Goal: Check status: Check status

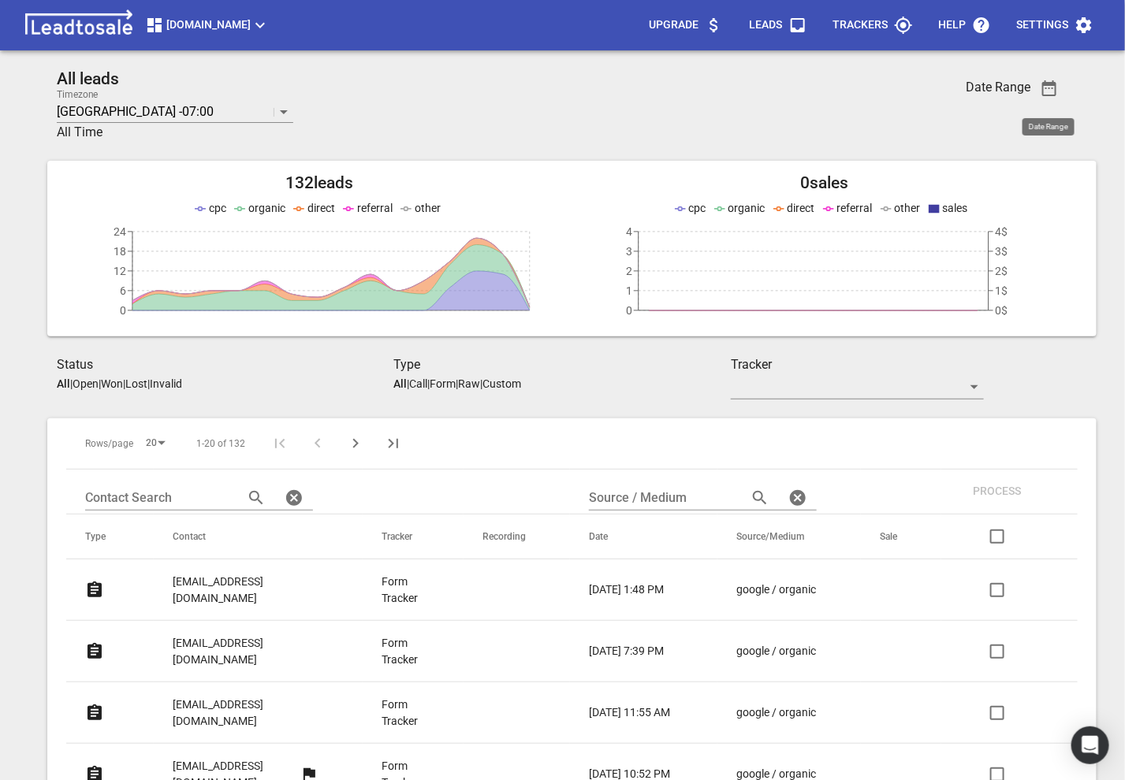
click at [219, 20] on span "[DOMAIN_NAME]" at bounding box center [207, 25] width 125 height 19
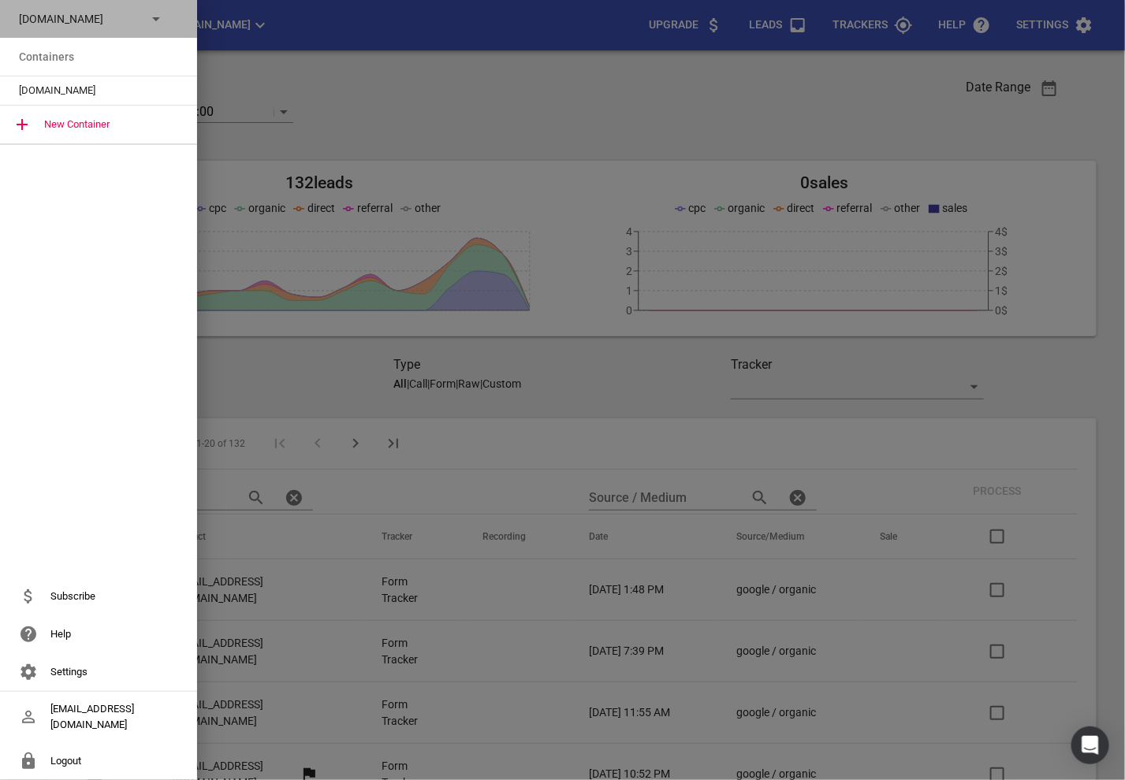
click at [106, 20] on p "msme.co.nz" at bounding box center [76, 19] width 115 height 17
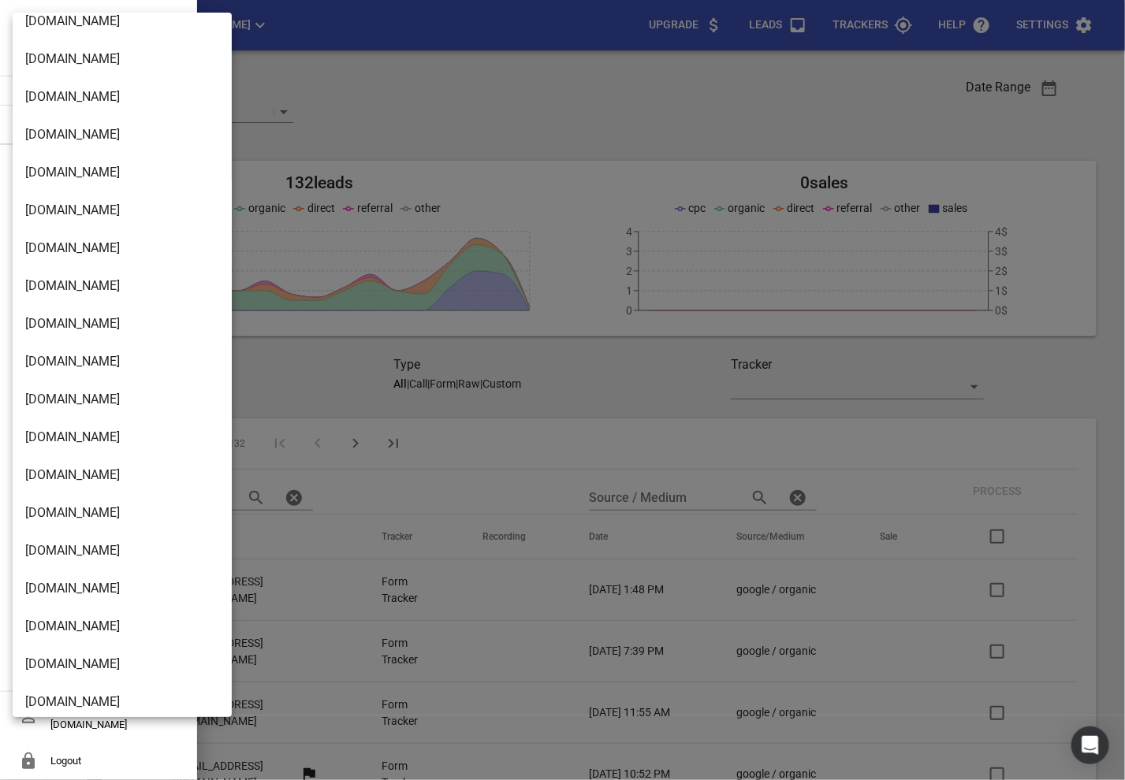
scroll to position [2598, 0]
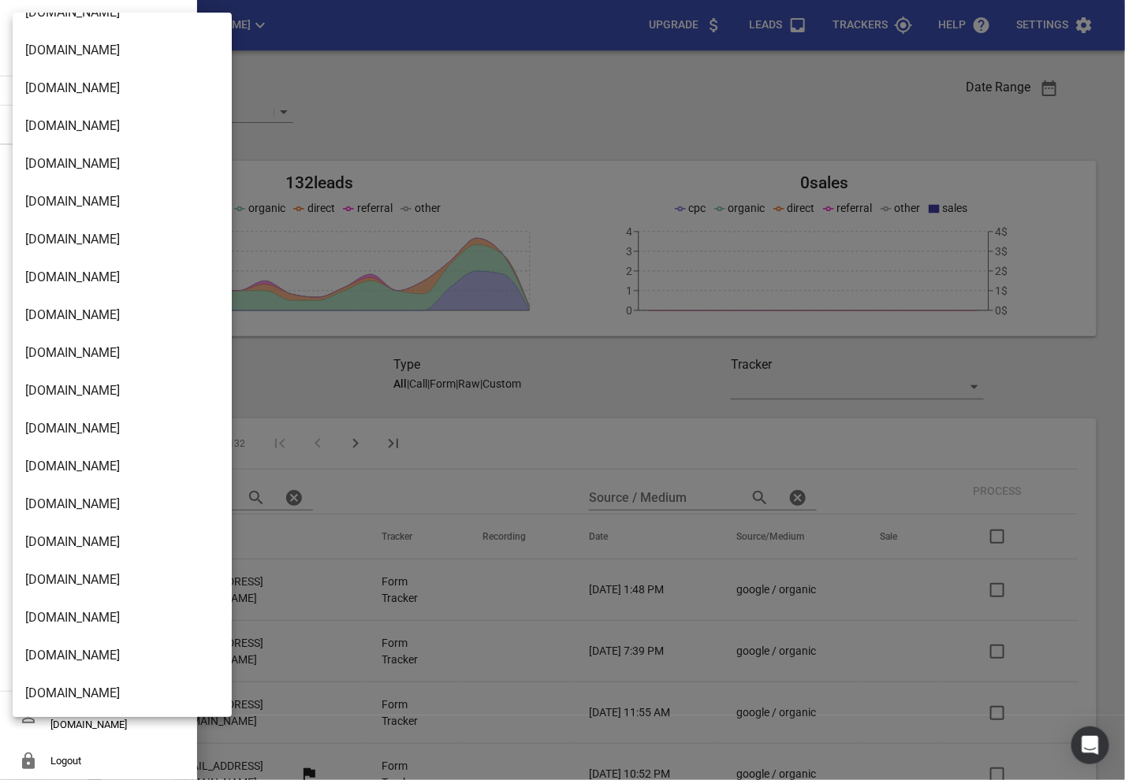
click at [63, 665] on li "[DOMAIN_NAME]" at bounding box center [122, 656] width 219 height 38
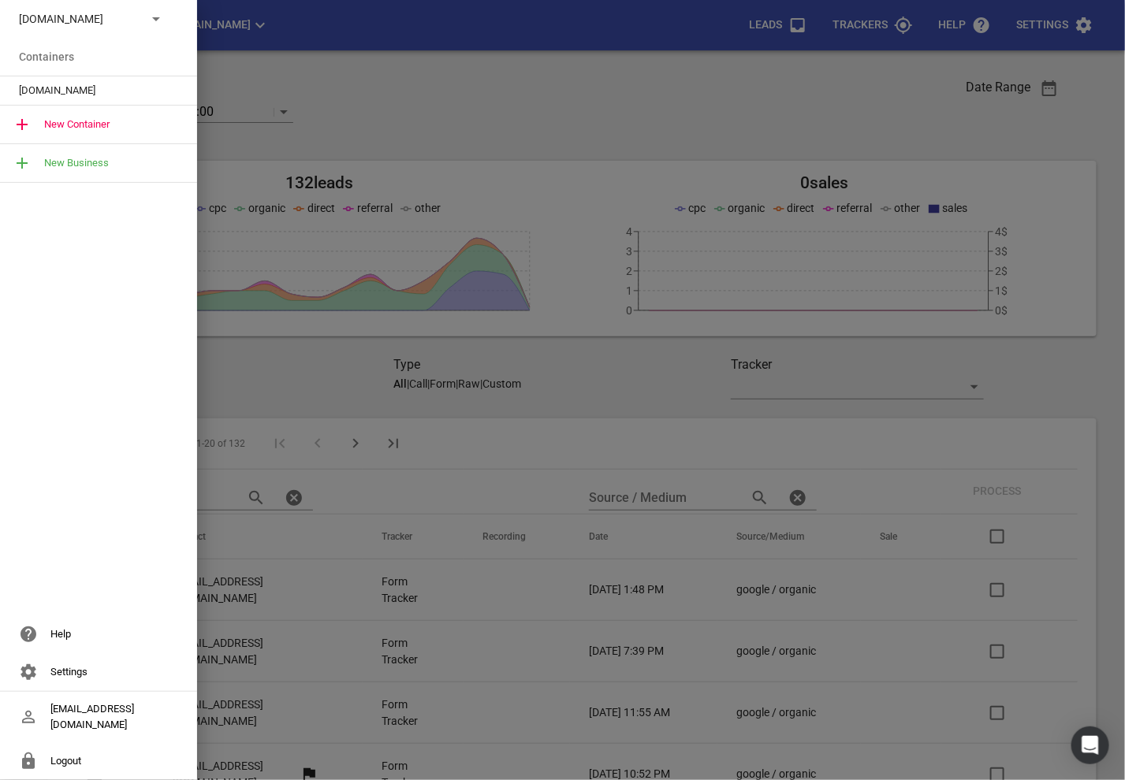
click at [101, 81] on div "[DOMAIN_NAME]" at bounding box center [98, 90] width 197 height 28
click at [68, 86] on span "[DOMAIN_NAME]" at bounding box center [92, 91] width 147 height 16
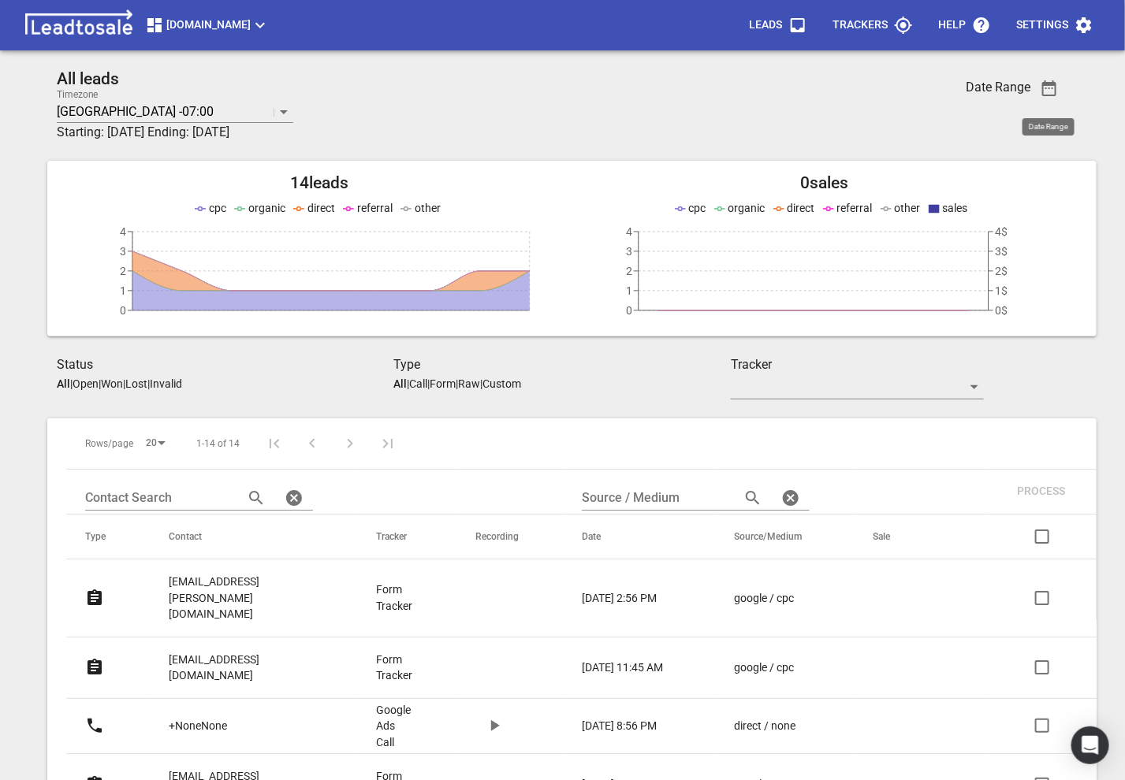
click at [1051, 89] on icon "button" at bounding box center [1049, 88] width 19 height 19
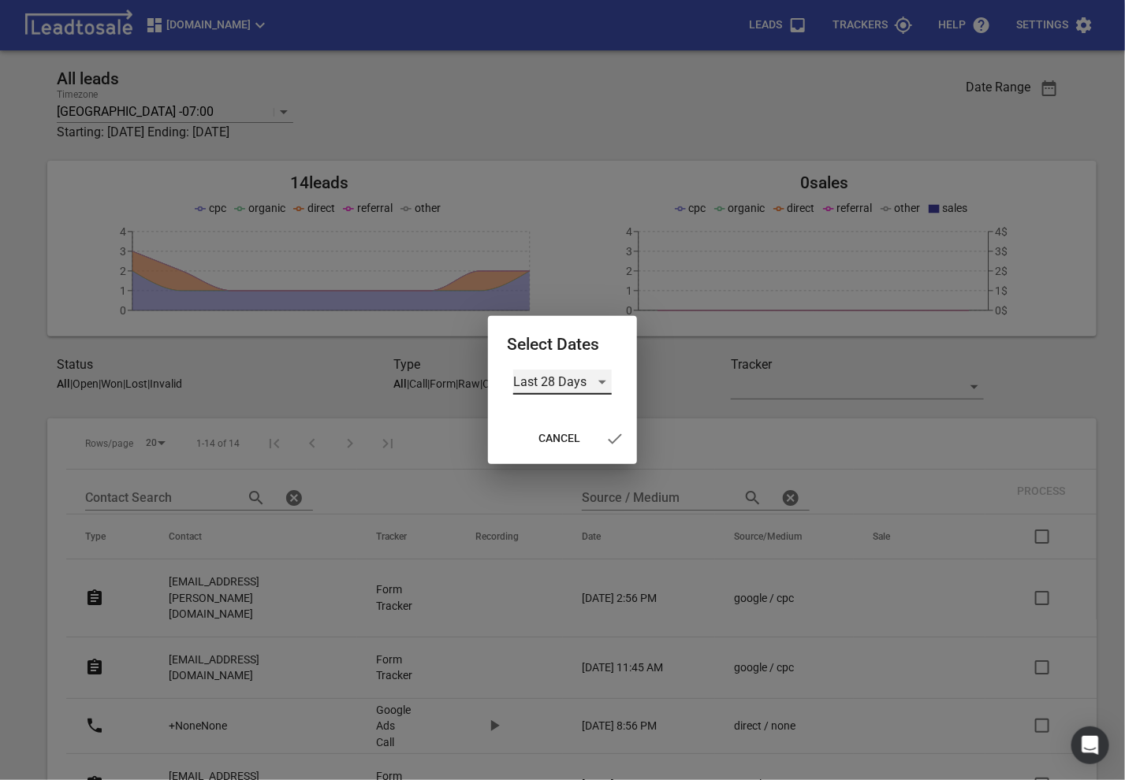
click at [566, 378] on div "Last 28 Days" at bounding box center [562, 382] width 99 height 25
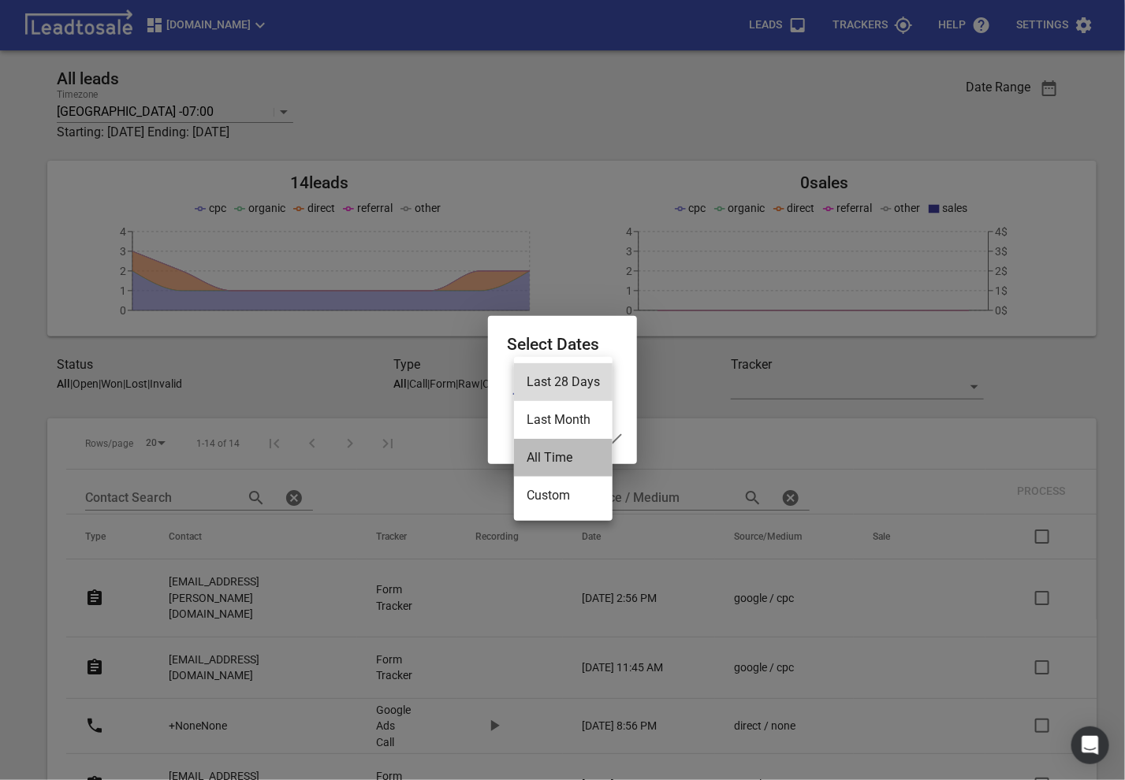
click at [553, 463] on li "All Time" at bounding box center [563, 458] width 99 height 38
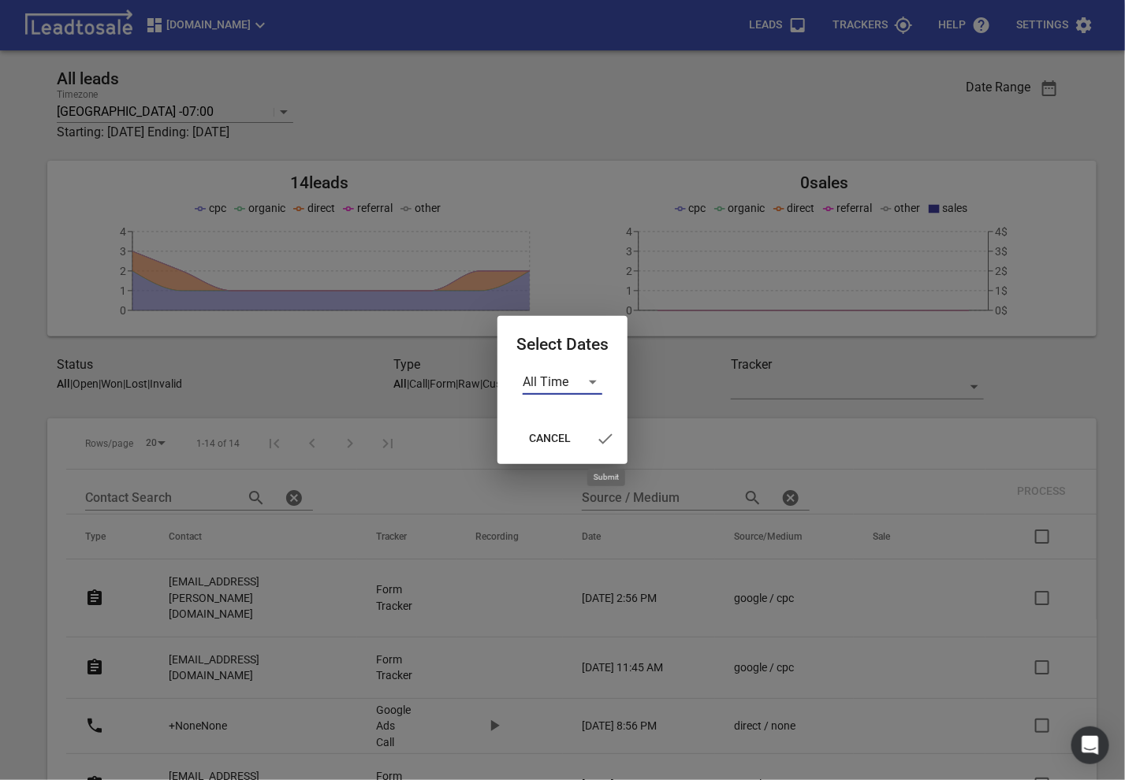
click at [597, 437] on icon "button" at bounding box center [605, 439] width 19 height 19
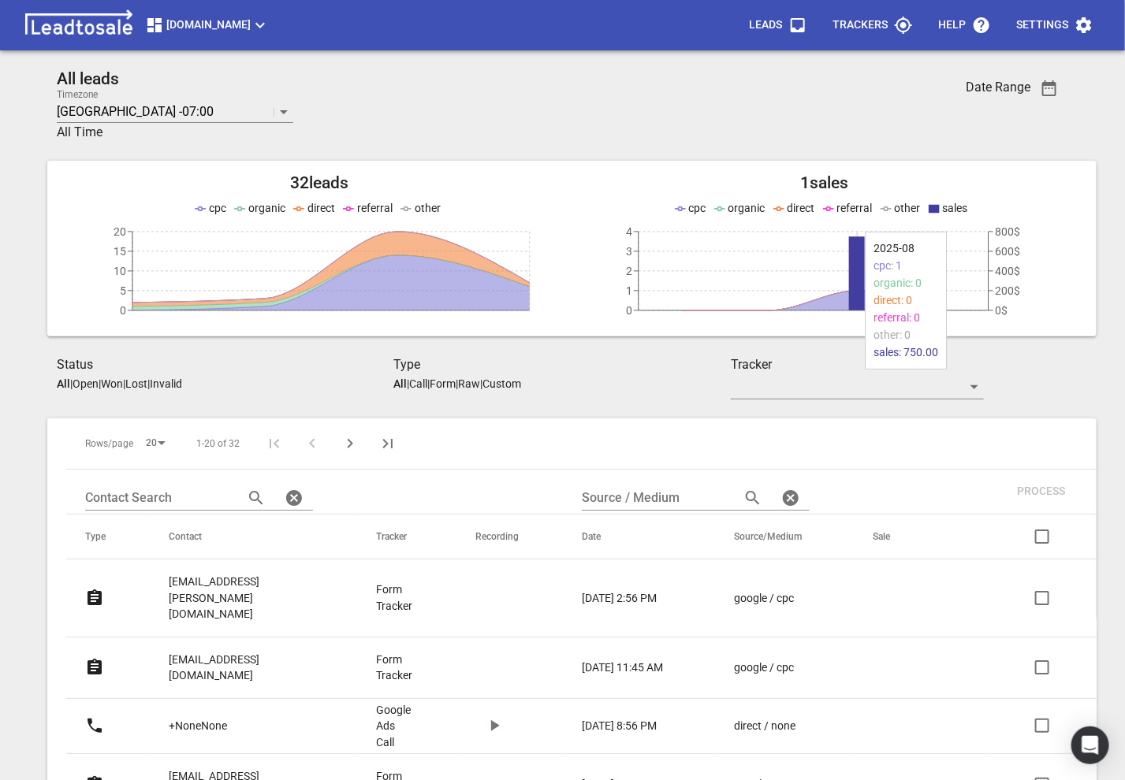
click at [855, 255] on icon at bounding box center [857, 273] width 16 height 74
click at [1052, 87] on icon "button" at bounding box center [1049, 88] width 14 height 16
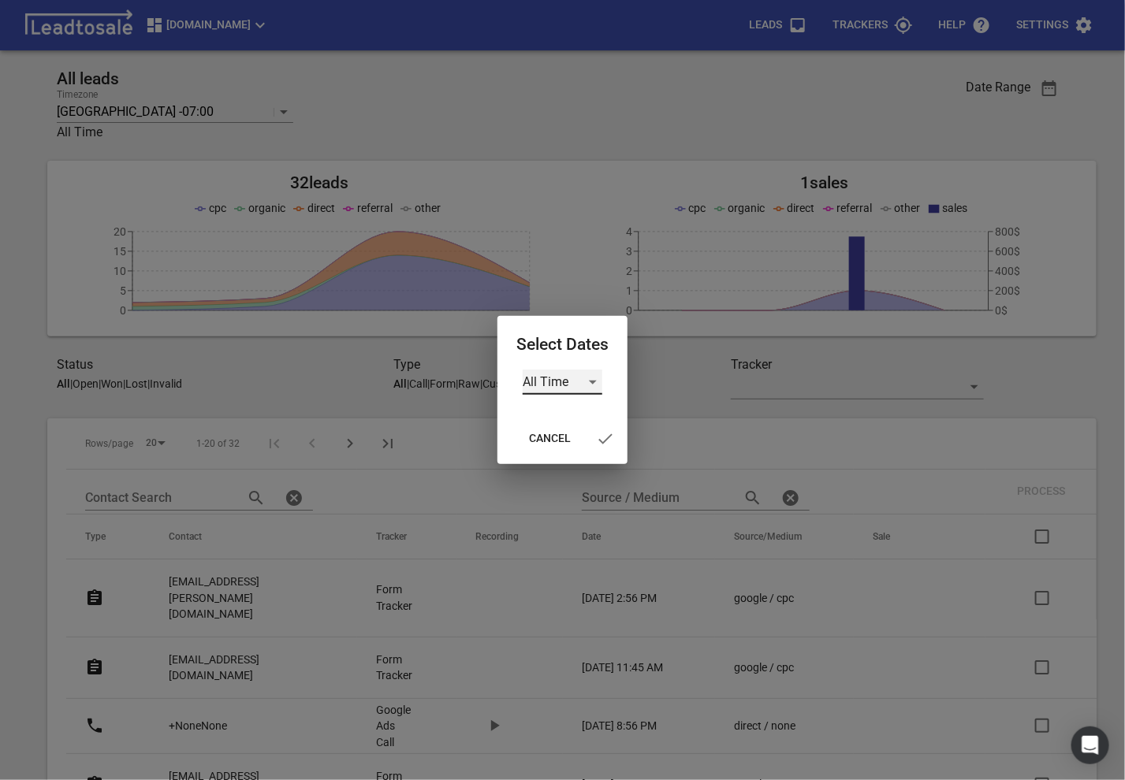
click at [583, 377] on div "All Time" at bounding box center [563, 382] width 80 height 25
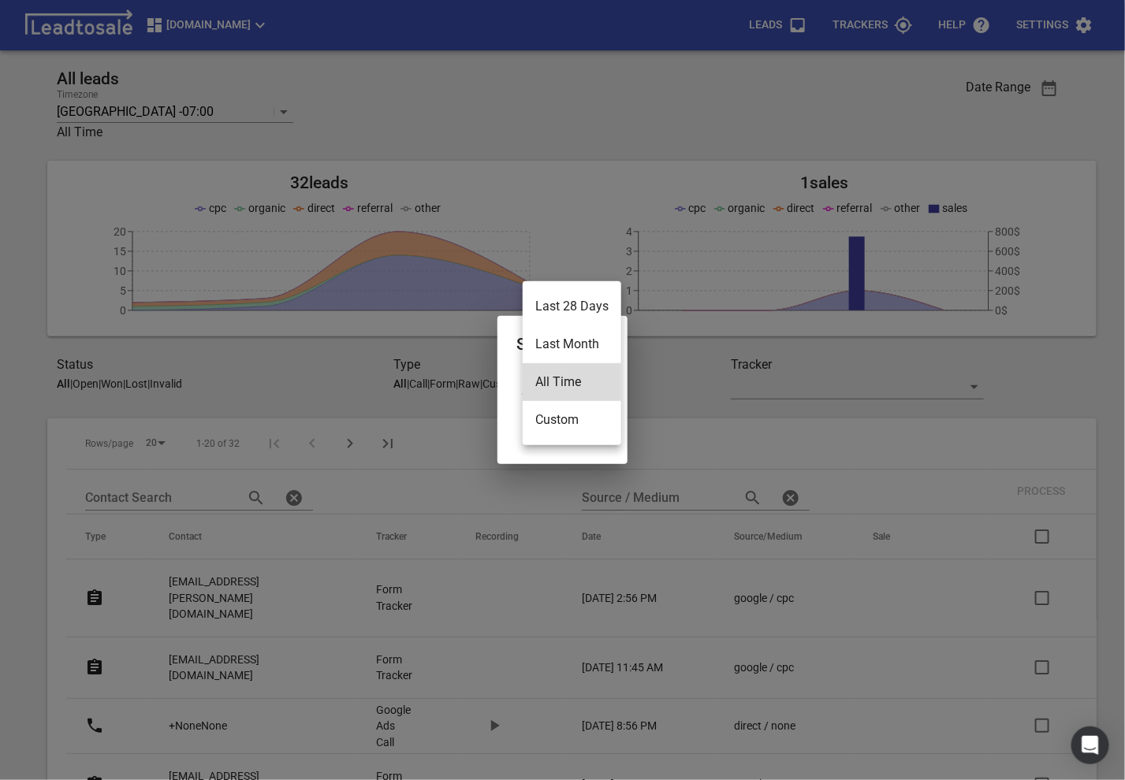
click at [573, 375] on li "All Time" at bounding box center [572, 382] width 99 height 38
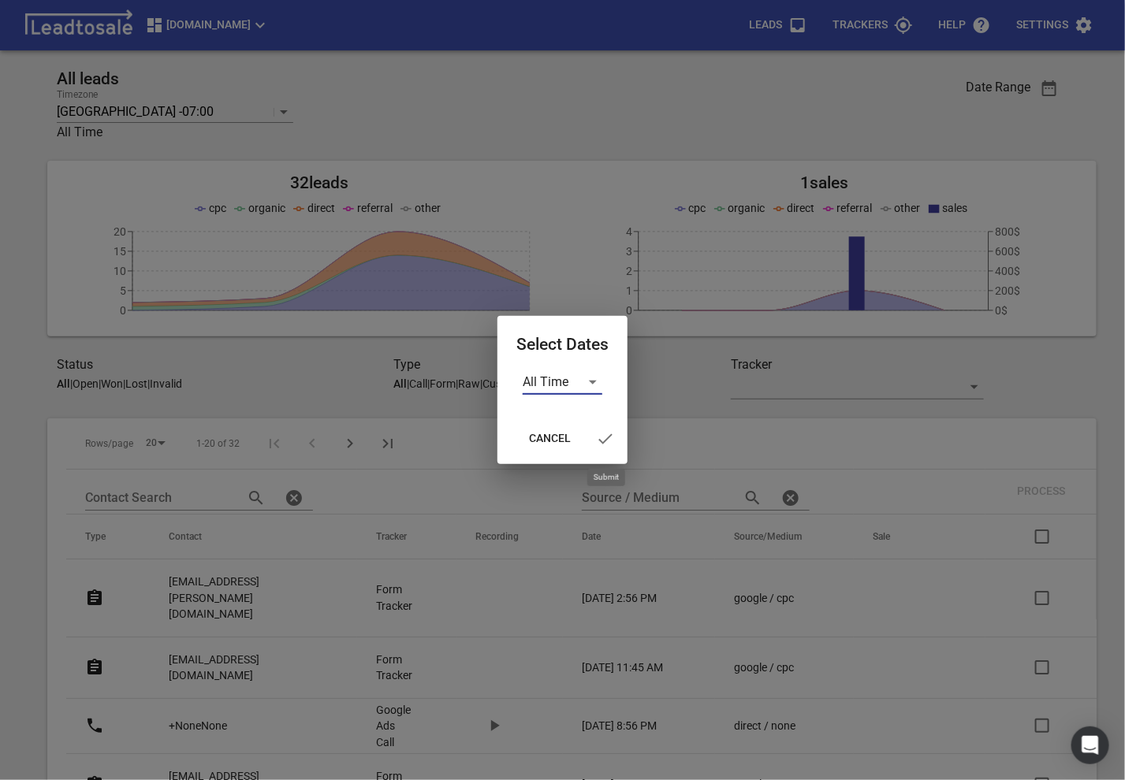
click at [603, 441] on icon "button" at bounding box center [605, 439] width 19 height 19
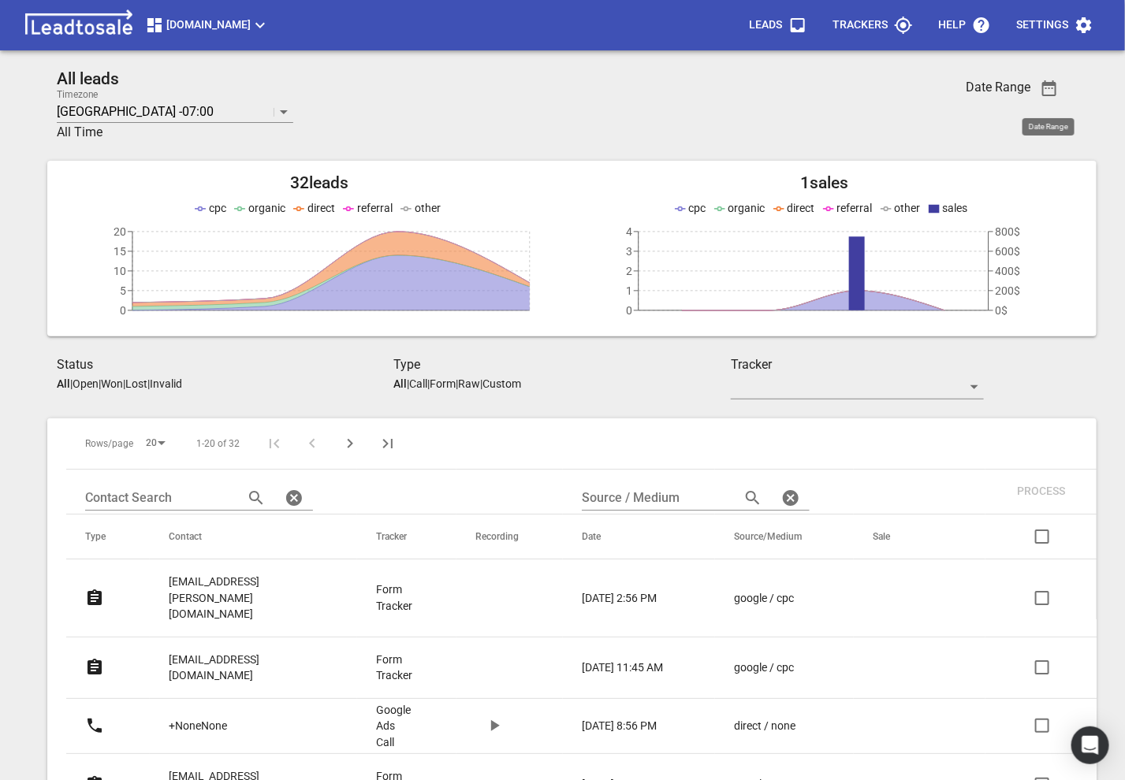
click at [675, 571] on td "12-Sep-25, 2:56 PM" at bounding box center [639, 599] width 152 height 78
click at [656, 590] on p "12-Sep-25, 2:56 PM" at bounding box center [619, 598] width 75 height 17
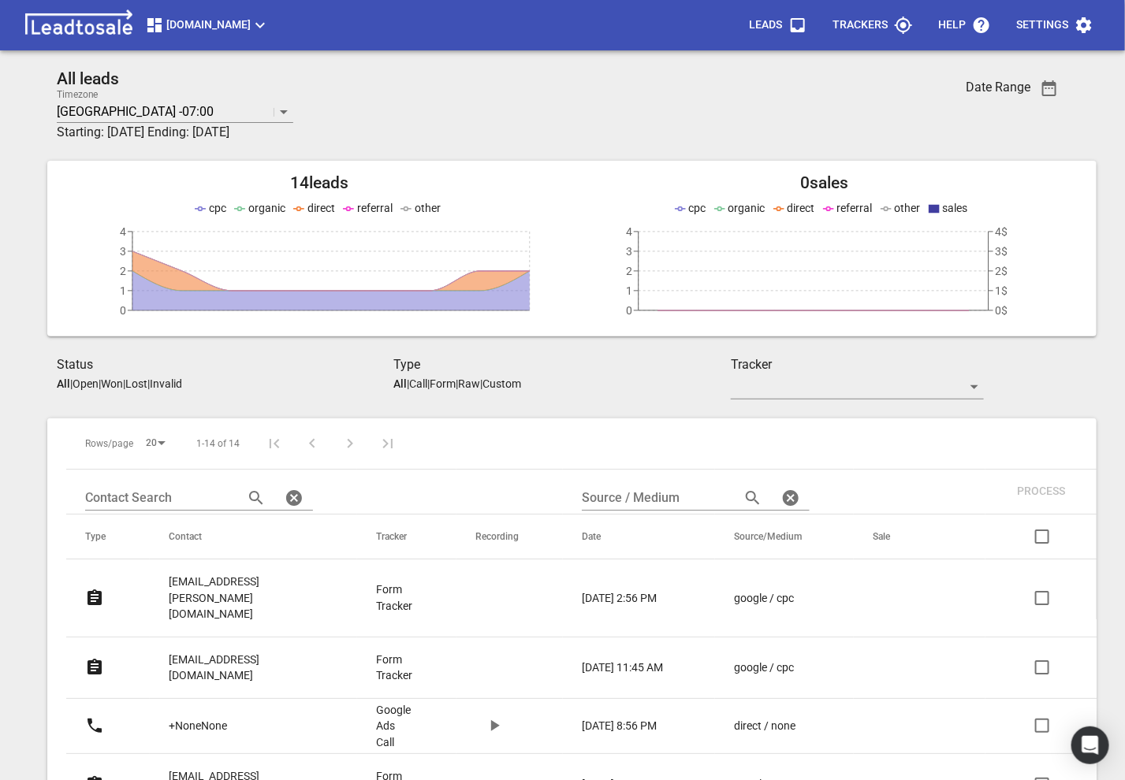
click at [382, 652] on p "Form Tracker" at bounding box center [394, 668] width 36 height 32
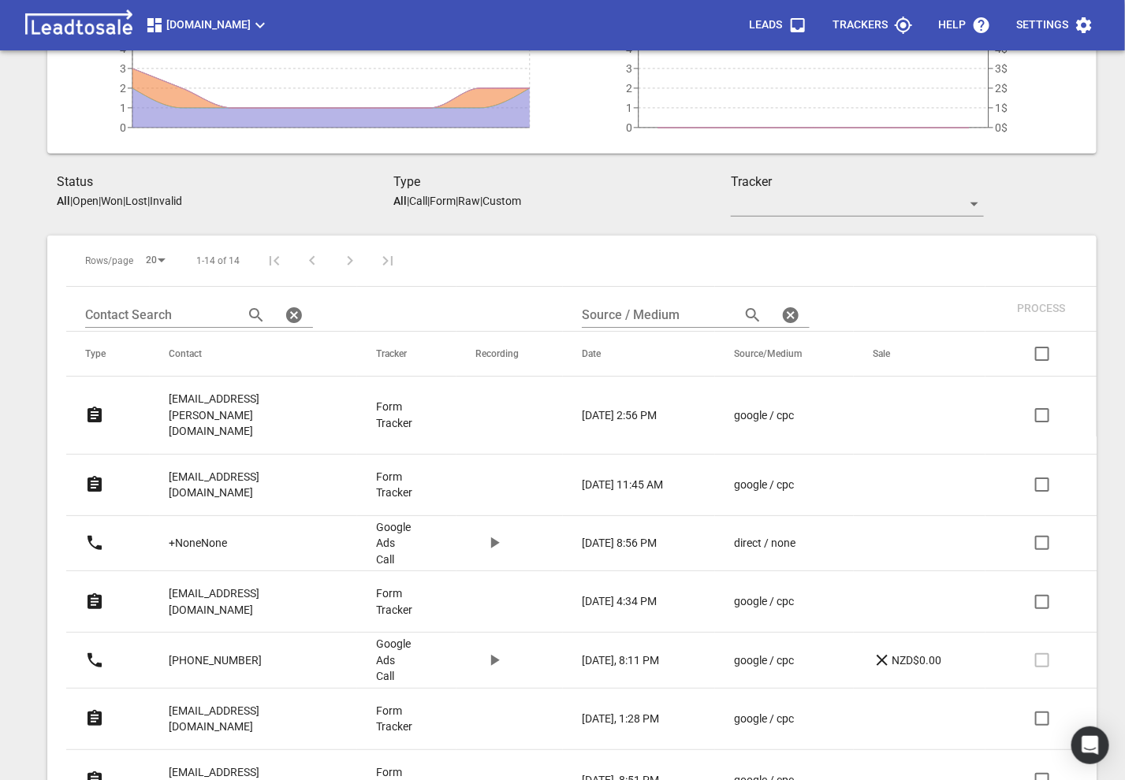
scroll to position [193, 0]
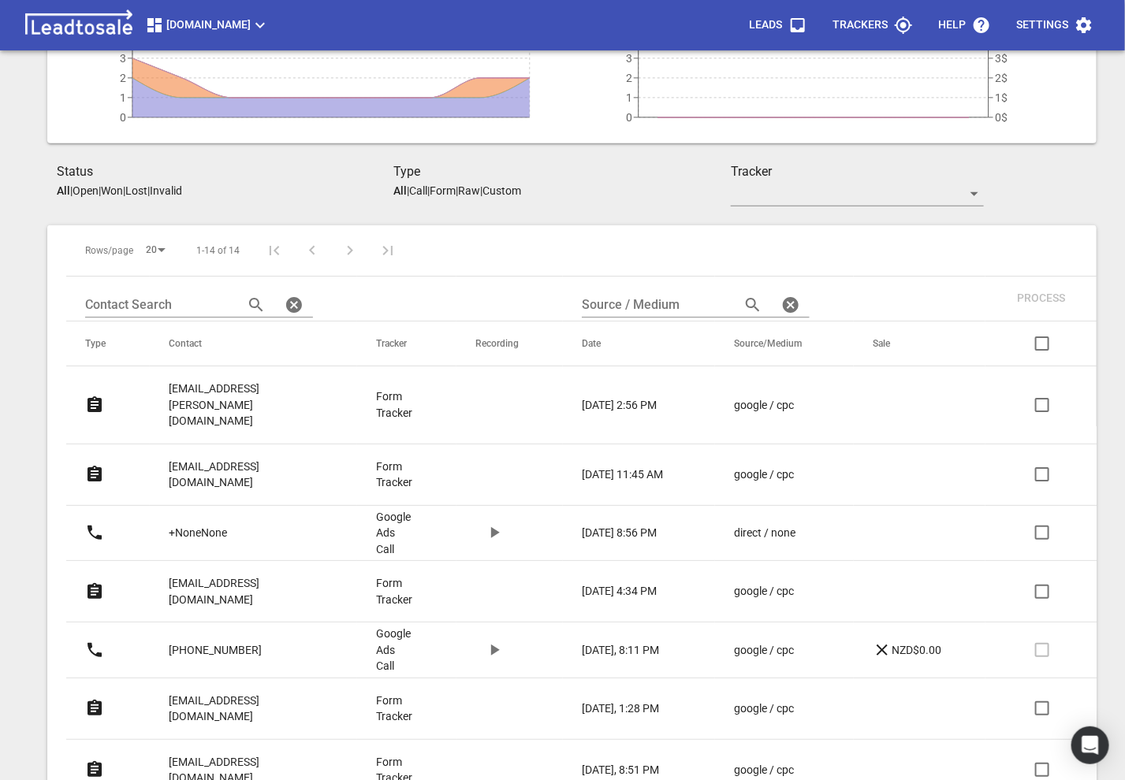
click at [227, 575] on p "karthikjoseph03@gmail.com" at bounding box center [241, 591] width 144 height 32
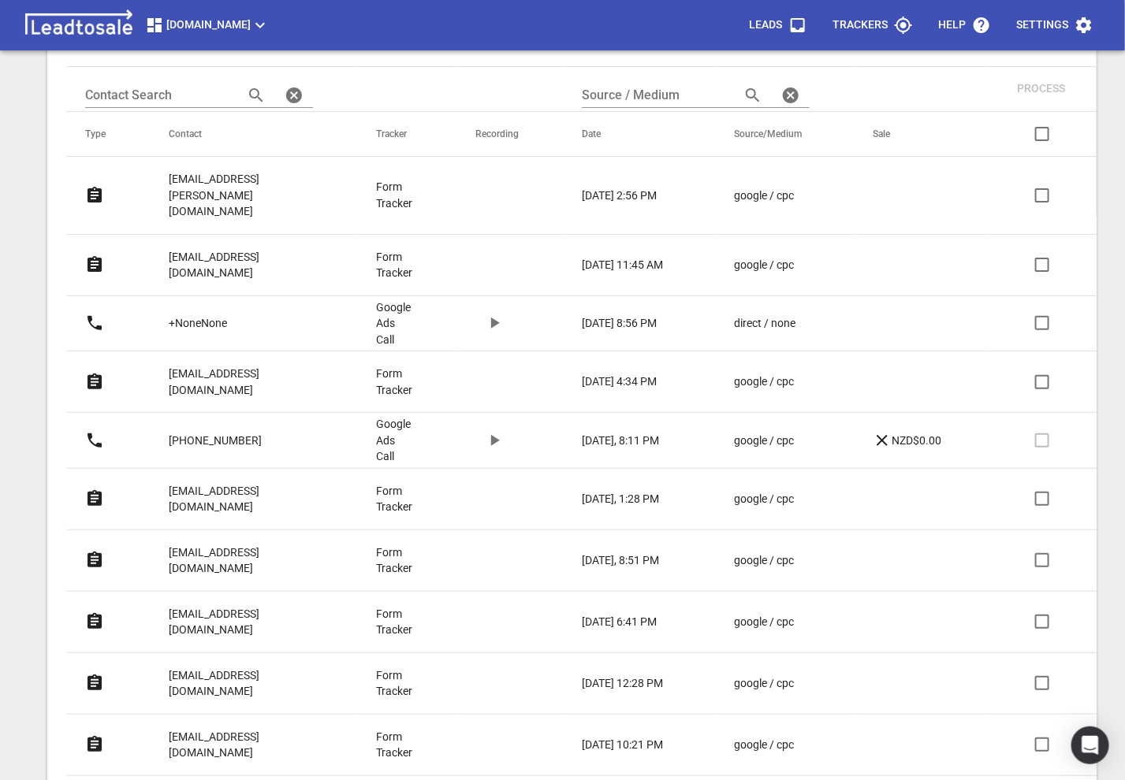
scroll to position [415, 0]
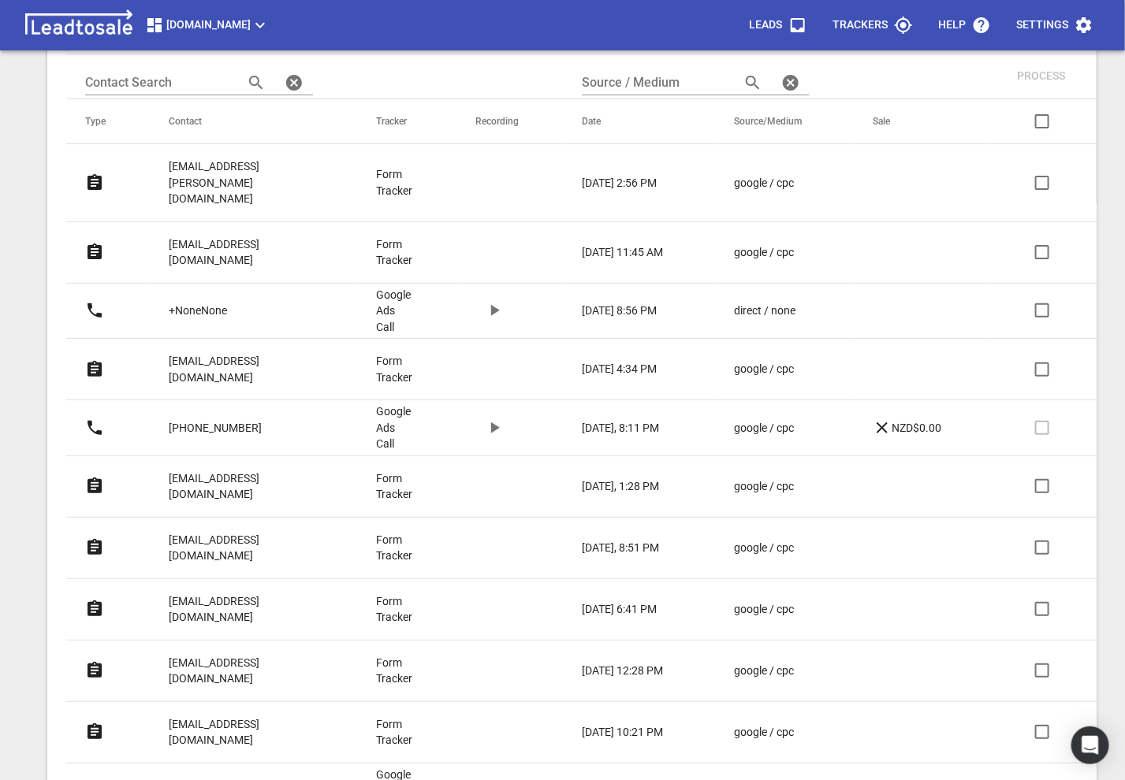
click at [197, 594] on p "[EMAIL_ADDRESS][DOMAIN_NAME]" at bounding box center [241, 610] width 144 height 32
